Goal: Information Seeking & Learning: Compare options

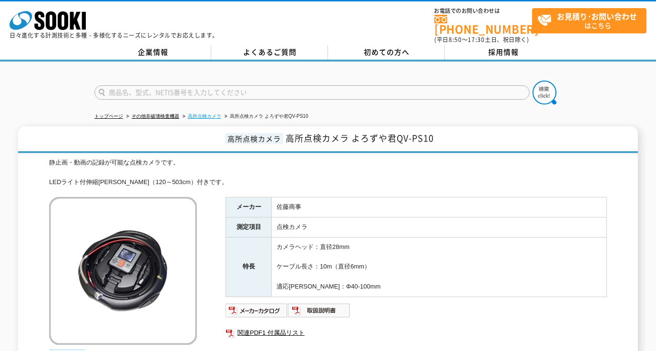
click at [205, 113] on link "高所点検カメラ" at bounding box center [204, 115] width 33 height 5
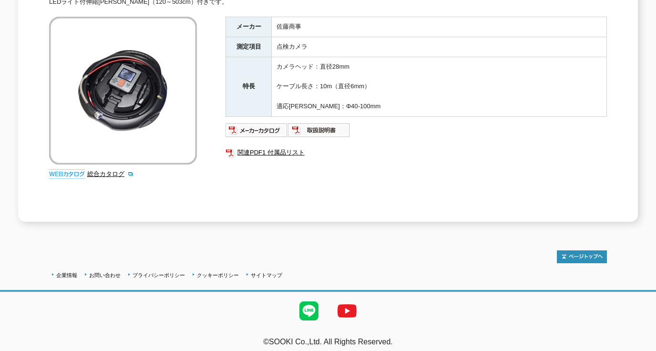
scroll to position [37, 0]
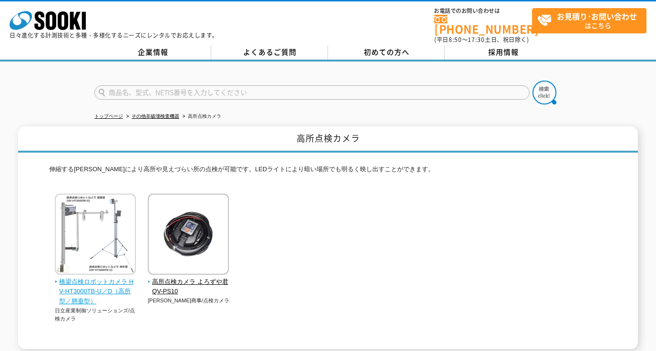
click at [128, 280] on span "橋梁点検ロボットカメラ HV-HT3000TB-U／D（高所型／懸垂型）" at bounding box center [95, 292] width 81 height 30
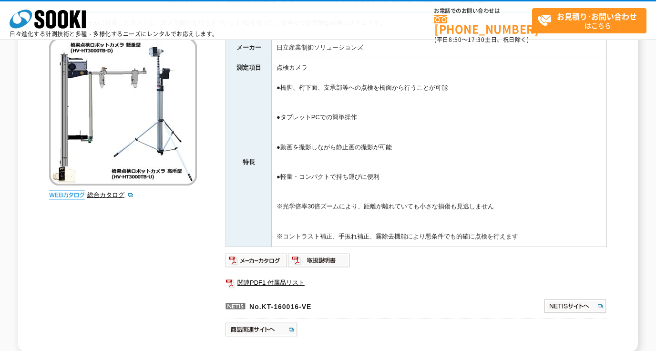
scroll to position [191, 0]
